Goal: Task Accomplishment & Management: Use online tool/utility

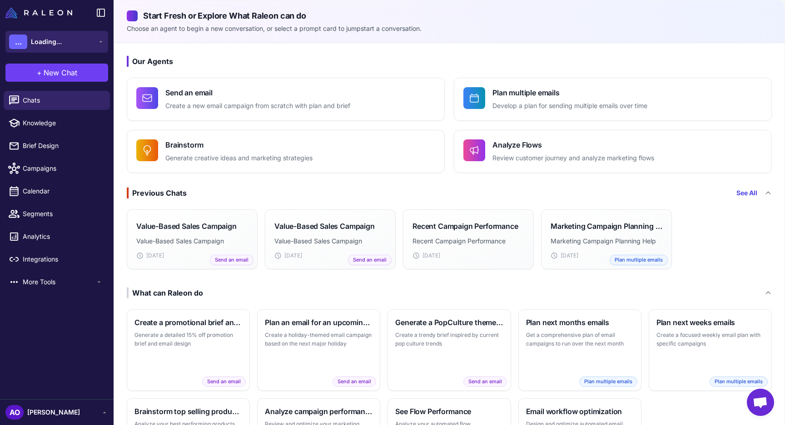
click at [89, 42] on button "... Loading..." at bounding box center [56, 42] width 103 height 22
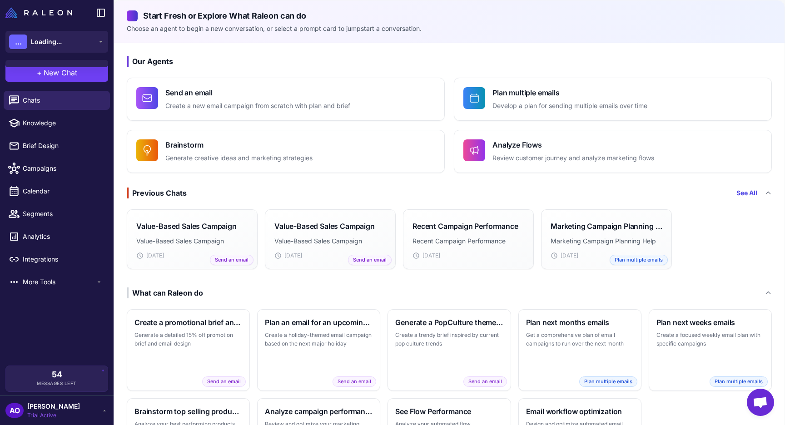
click at [138, 39] on div "Start Fresh or Explore What Raleon can do Choose an agent to begin a new conver…" at bounding box center [449, 21] width 671 height 43
click at [88, 35] on button "DR Dirty Roots Herbs" at bounding box center [56, 42] width 103 height 22
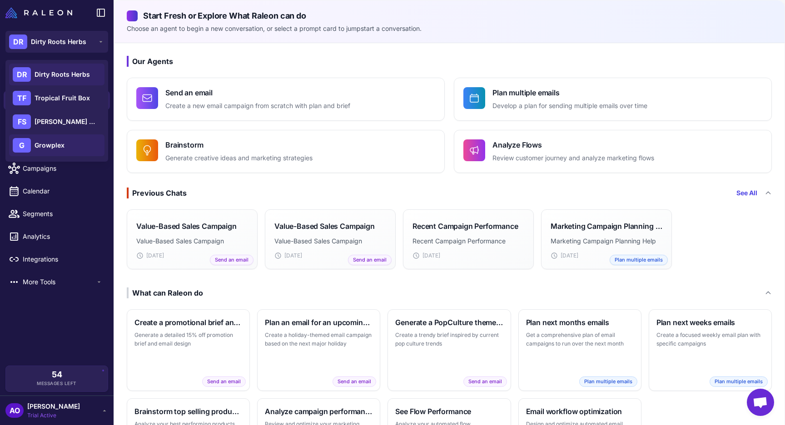
click at [60, 140] on span "Growplex" at bounding box center [50, 145] width 30 height 10
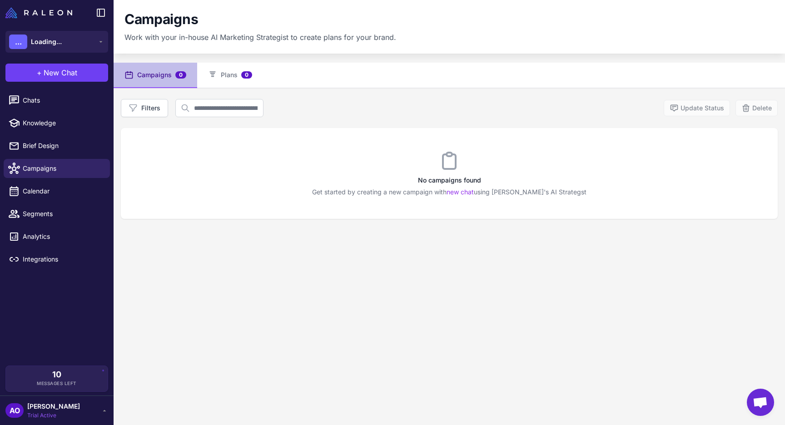
click at [58, 408] on span "[PERSON_NAME]" at bounding box center [53, 407] width 53 height 10
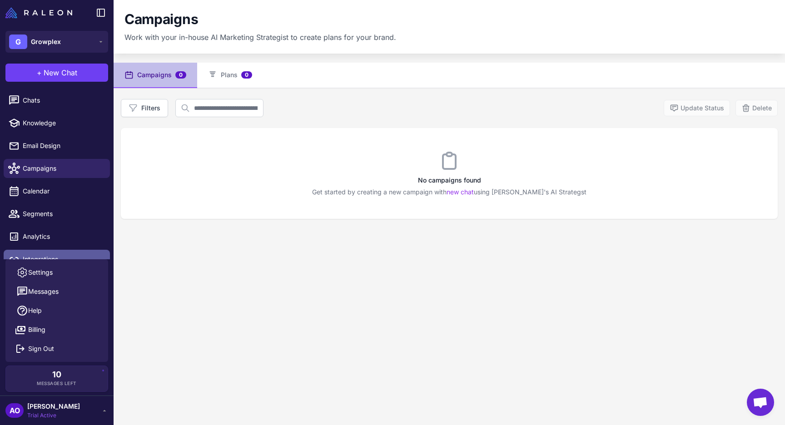
click at [64, 252] on link "Integrations" at bounding box center [57, 259] width 106 height 19
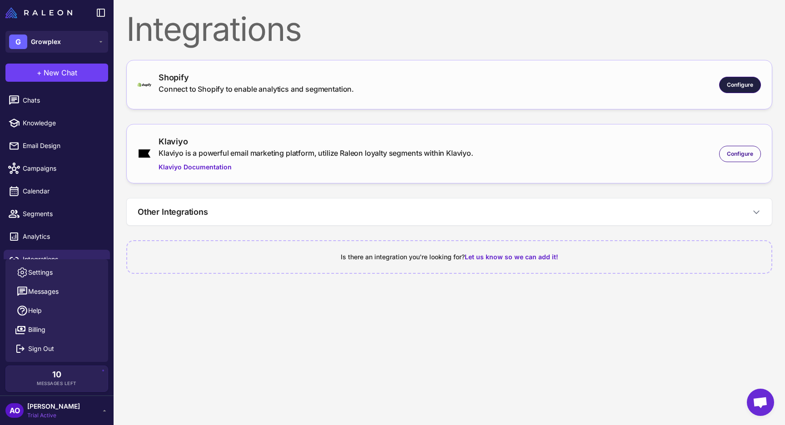
click at [744, 81] on span "Configure" at bounding box center [740, 85] width 26 height 8
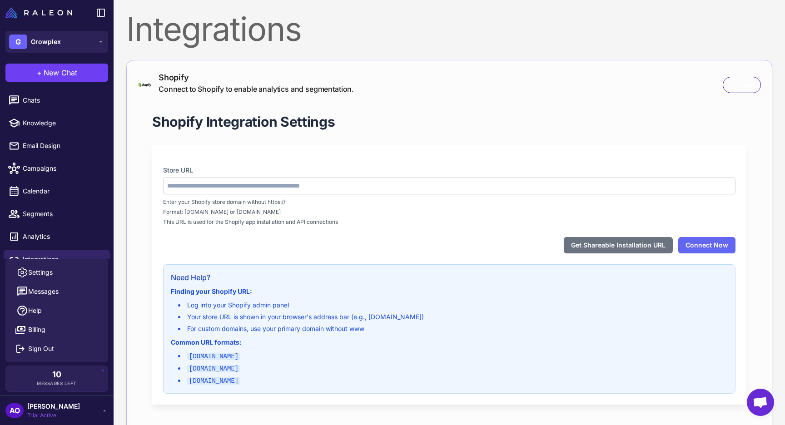
type input "**********"
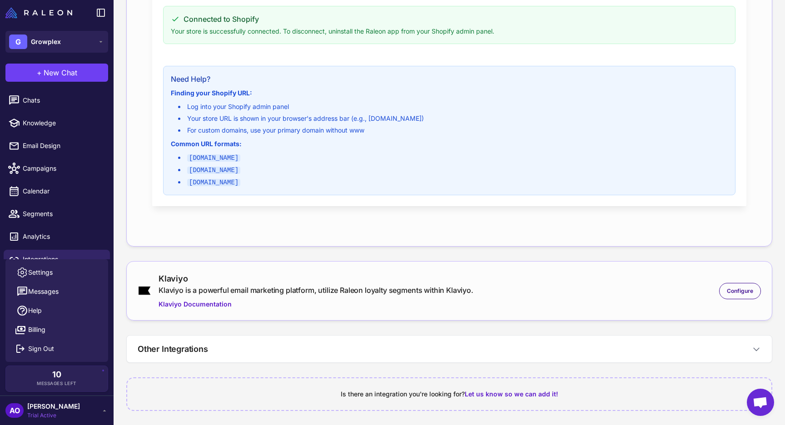
scroll to position [246, 0]
click at [745, 296] on div "Configure" at bounding box center [740, 290] width 42 height 16
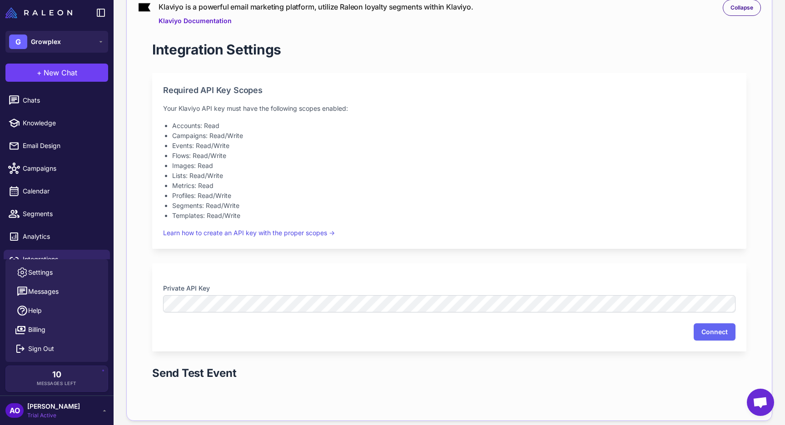
scroll to position [535, 0]
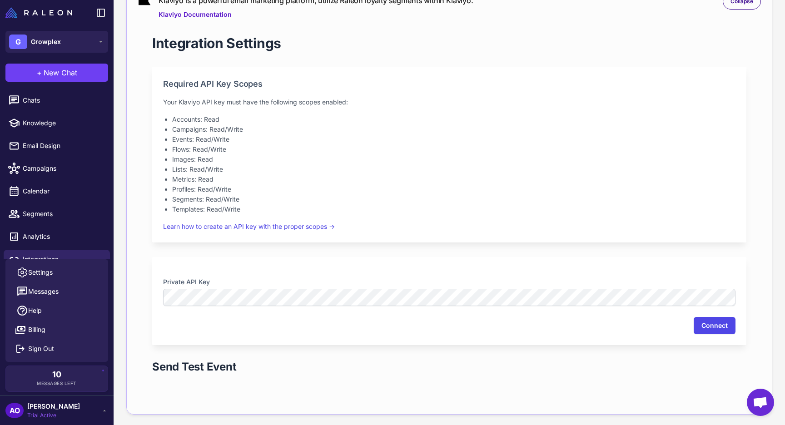
click at [705, 322] on button "Connect" at bounding box center [715, 325] width 42 height 17
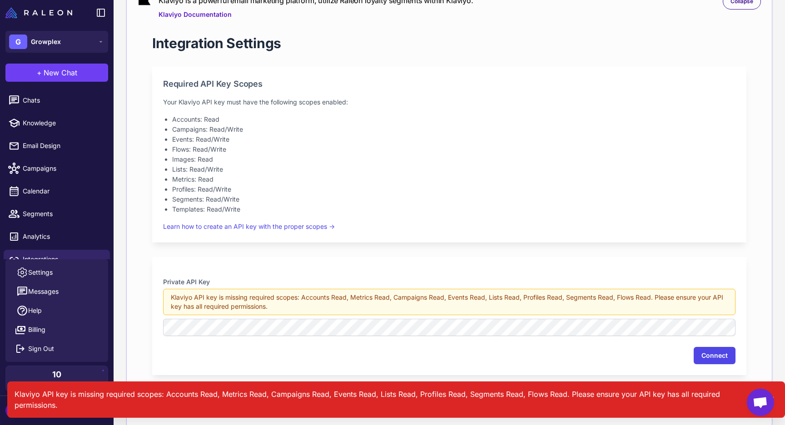
click at [712, 359] on button "Connect" at bounding box center [715, 355] width 42 height 17
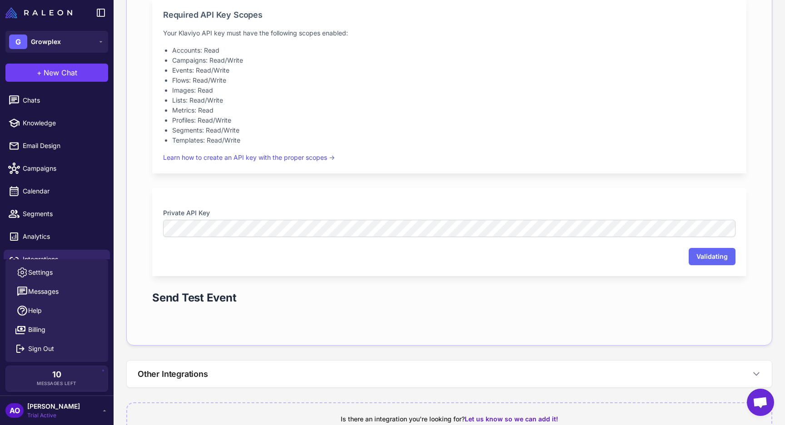
scroll to position [630, 0]
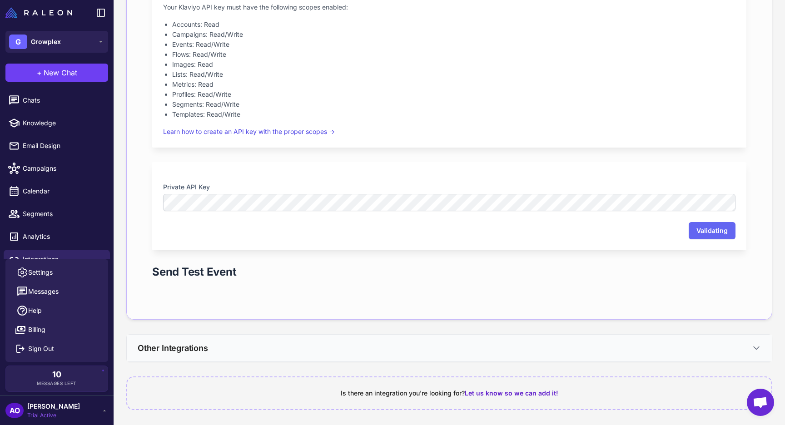
click at [756, 347] on icon at bounding box center [756, 347] width 9 height 9
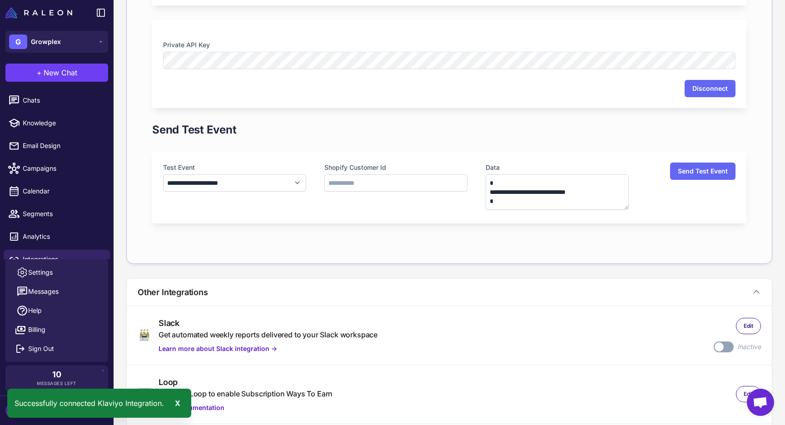
scroll to position [766, 0]
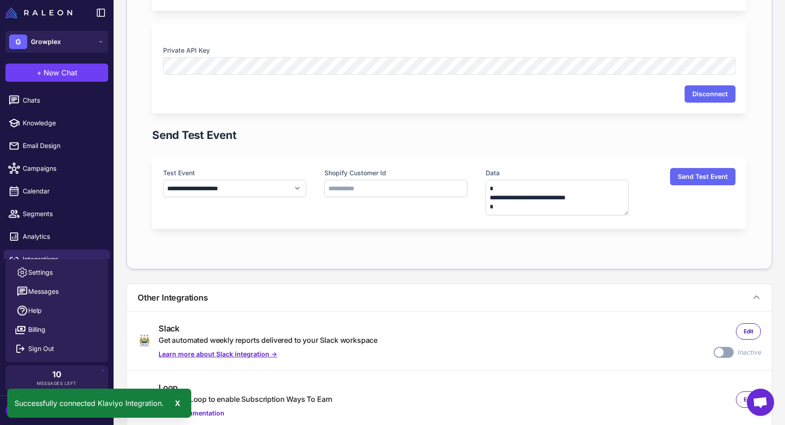
click at [254, 353] on link "Learn more about Slack integration →" at bounding box center [268, 354] width 219 height 10
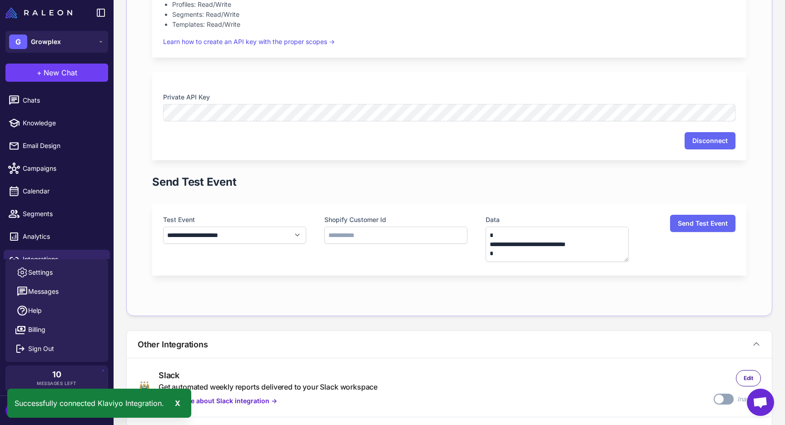
scroll to position [706, 0]
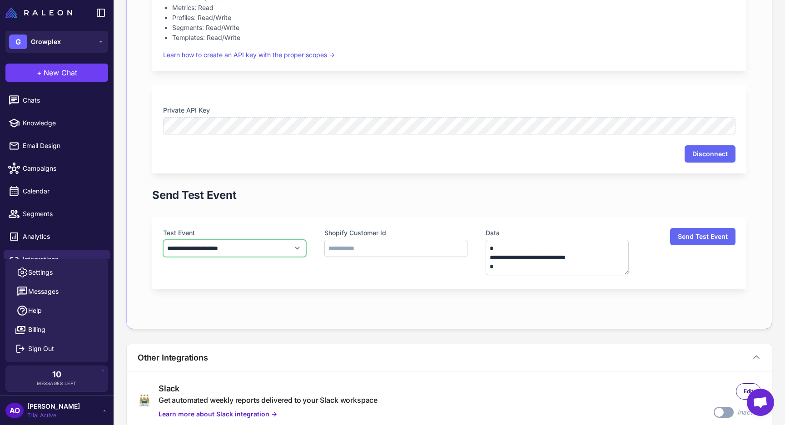
click at [295, 247] on select "**********" at bounding box center [234, 248] width 143 height 17
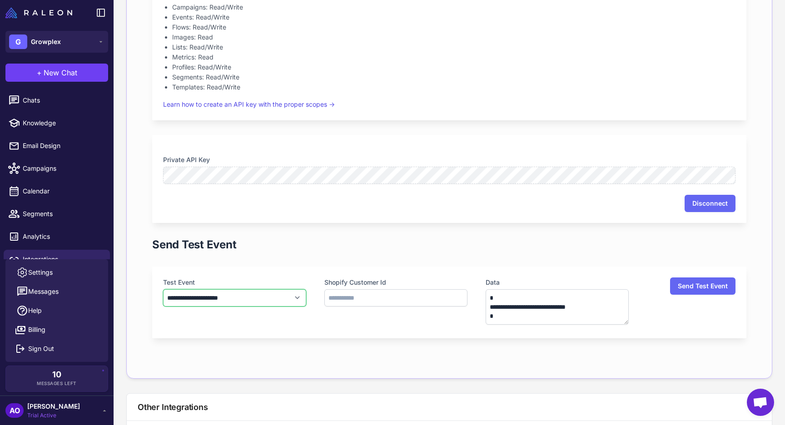
scroll to position [647, 0]
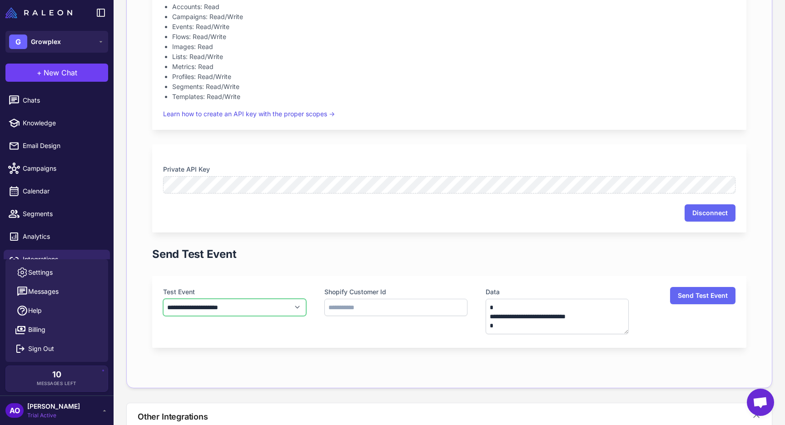
click at [298, 305] on select "**********" at bounding box center [234, 307] width 143 height 17
click at [706, 293] on button "Send Test Event" at bounding box center [702, 295] width 65 height 17
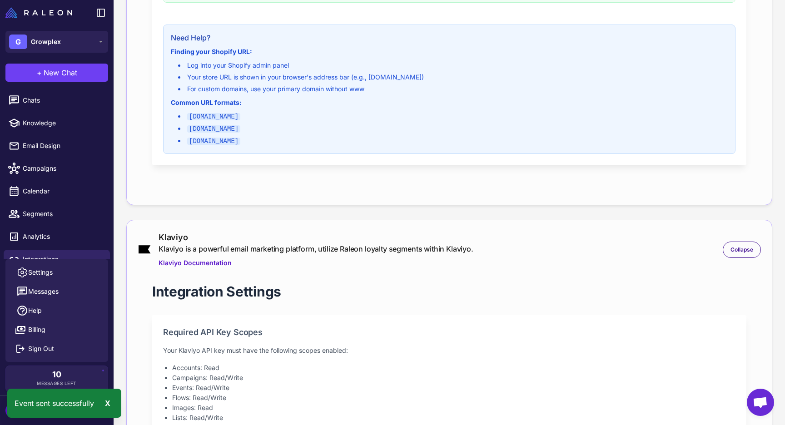
scroll to position [273, 0]
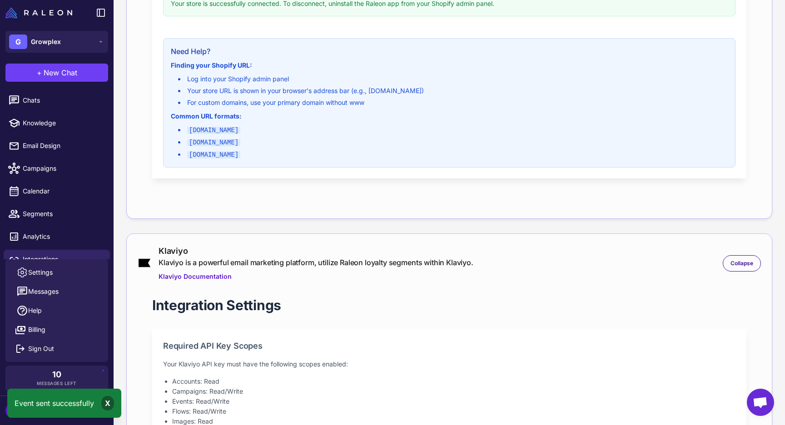
click at [108, 404] on div "X" at bounding box center [107, 403] width 13 height 15
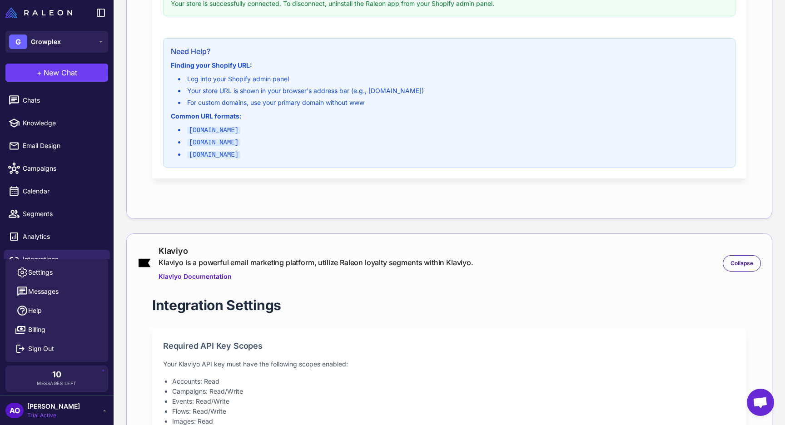
click at [82, 409] on div "AO Andres Ocampo Trial Active" at bounding box center [56, 411] width 103 height 18
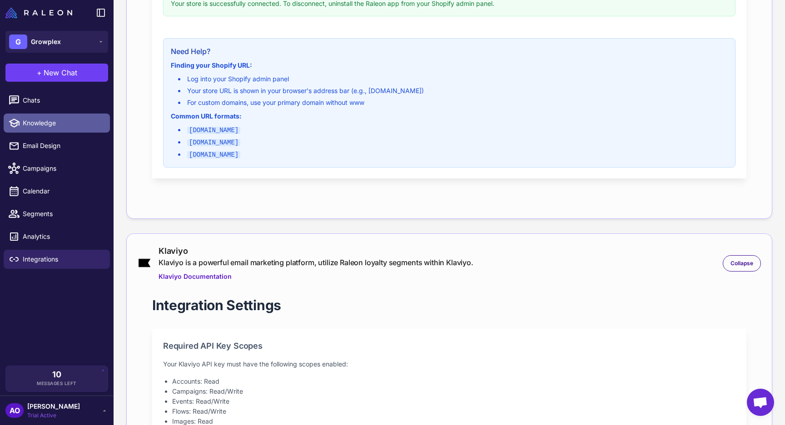
click at [47, 121] on span "Knowledge" at bounding box center [63, 123] width 80 height 10
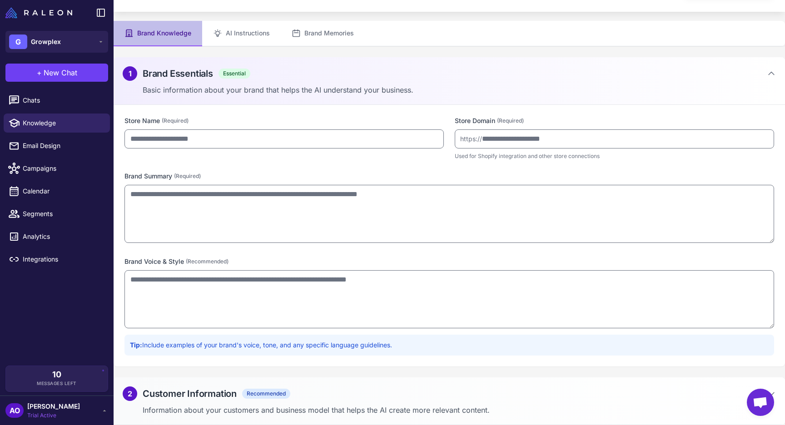
type input "********"
type input "**********"
type textarea "**********"
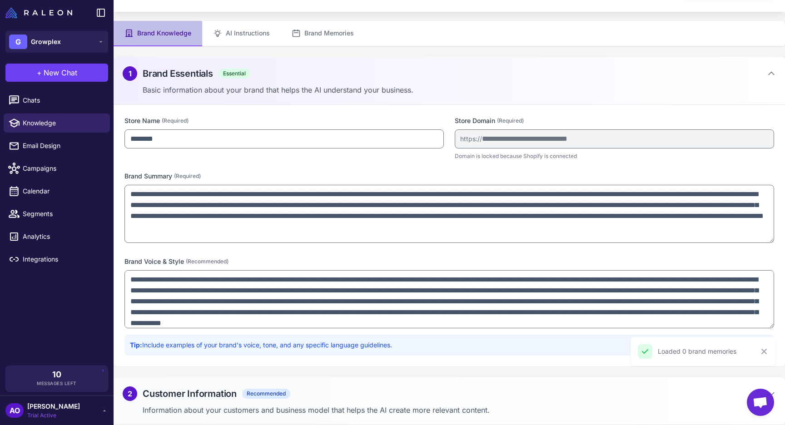
click at [352, 268] on div "**********" at bounding box center [449, 306] width 650 height 99
click at [227, 393] on h2 "Customer Information" at bounding box center [190, 394] width 94 height 14
click at [717, 395] on div "2 Customer Information Recommended" at bounding box center [449, 393] width 653 height 15
click at [717, 396] on div "2 Customer Information Recommended" at bounding box center [449, 394] width 653 height 15
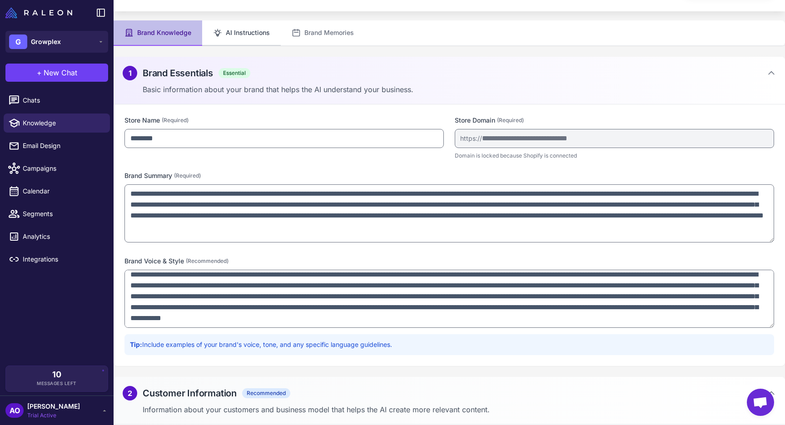
click at [239, 27] on button "AI Instructions" at bounding box center [241, 32] width 79 height 25
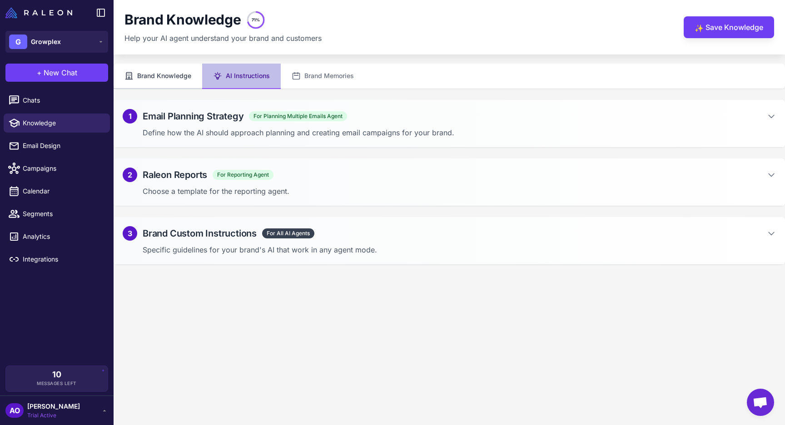
click at [168, 67] on button "Brand Knowledge" at bounding box center [158, 76] width 89 height 25
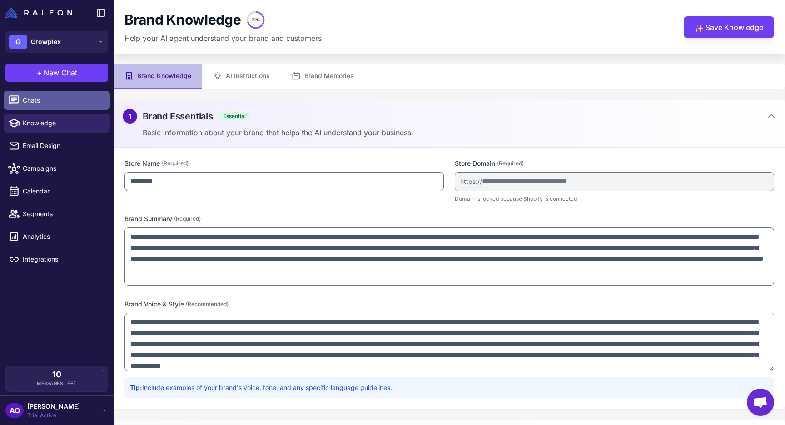
click at [31, 101] on span "Chats" at bounding box center [63, 100] width 80 height 10
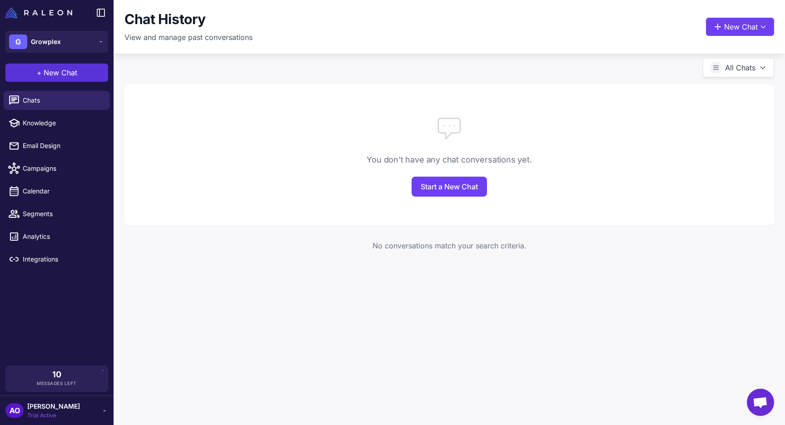
click at [48, 72] on span "New Chat" at bounding box center [61, 72] width 34 height 11
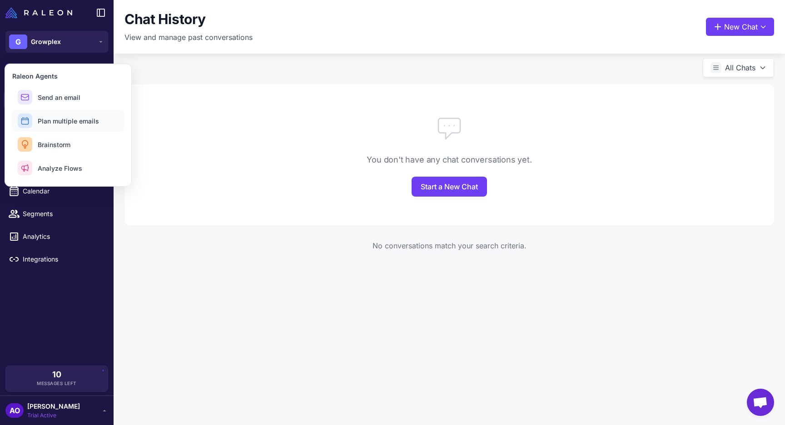
click at [71, 122] on span "Plan multiple emails" at bounding box center [68, 121] width 61 height 10
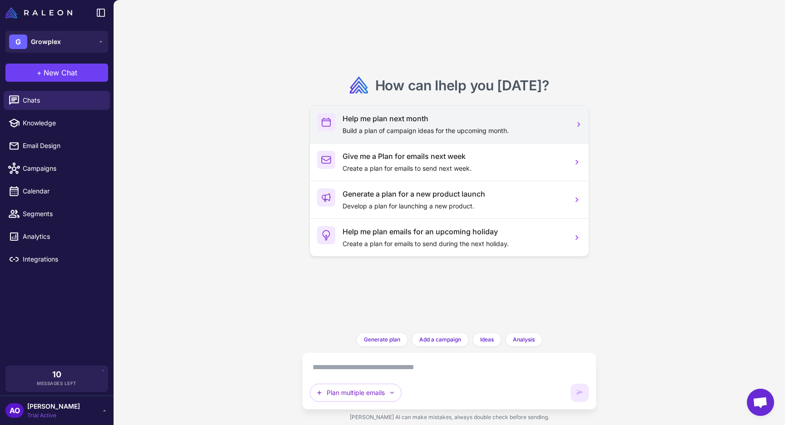
click at [422, 126] on p "Build a plan of campaign ideas for the upcoming month." at bounding box center [454, 131] width 223 height 10
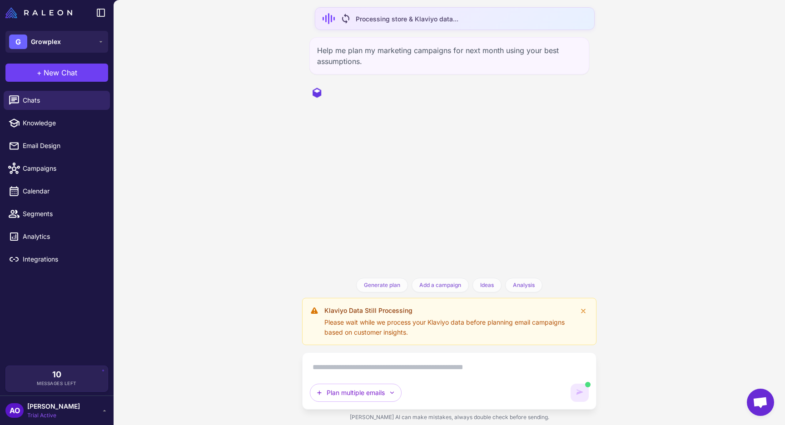
click at [102, 28] on div "G Growplex" at bounding box center [57, 41] width 114 height 33
click at [89, 40] on button "G Growplex" at bounding box center [56, 42] width 103 height 22
